Goal: Task Accomplishment & Management: Manage account settings

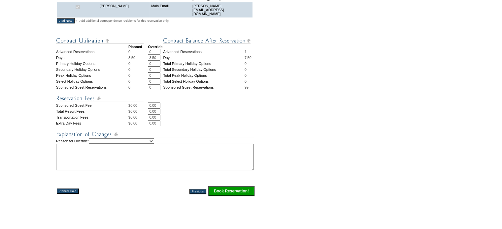
scroll to position [264, 0]
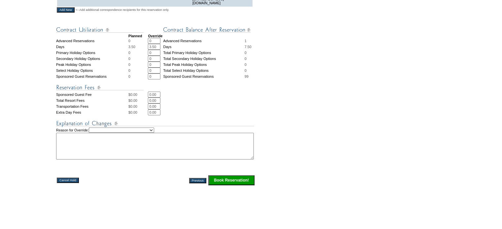
click at [223, 179] on input "Book Reservation!" at bounding box center [231, 180] width 46 height 10
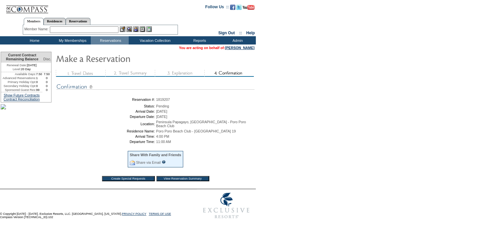
scroll to position [56, 0]
click at [178, 176] on input "View Reservation Summary" at bounding box center [182, 178] width 53 height 5
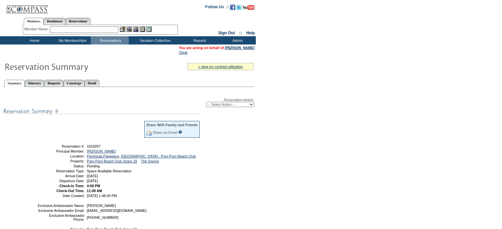
click at [251, 104] on select "-- Select Action -- Modify Reservation Dates Modify Reservation Cost Modify Occ…" at bounding box center [230, 104] width 48 height 5
select select "ChangeOccupancy"
click at [206, 102] on select "-- Select Action -- Modify Reservation Dates Modify Reservation Cost Modify Occ…" at bounding box center [230, 104] width 48 height 5
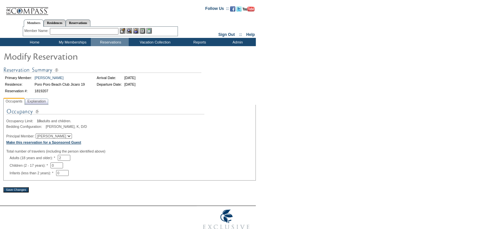
click at [37, 141] on b "Make this reservation for a Sponsored Guest" at bounding box center [43, 143] width 75 height 4
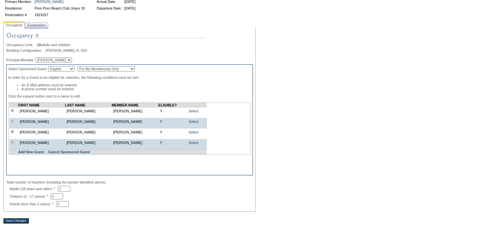
scroll to position [99, 0]
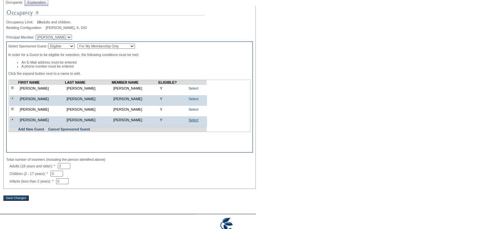
click at [190, 122] on link "Select" at bounding box center [193, 120] width 10 height 4
